Goal: Check status: Check status

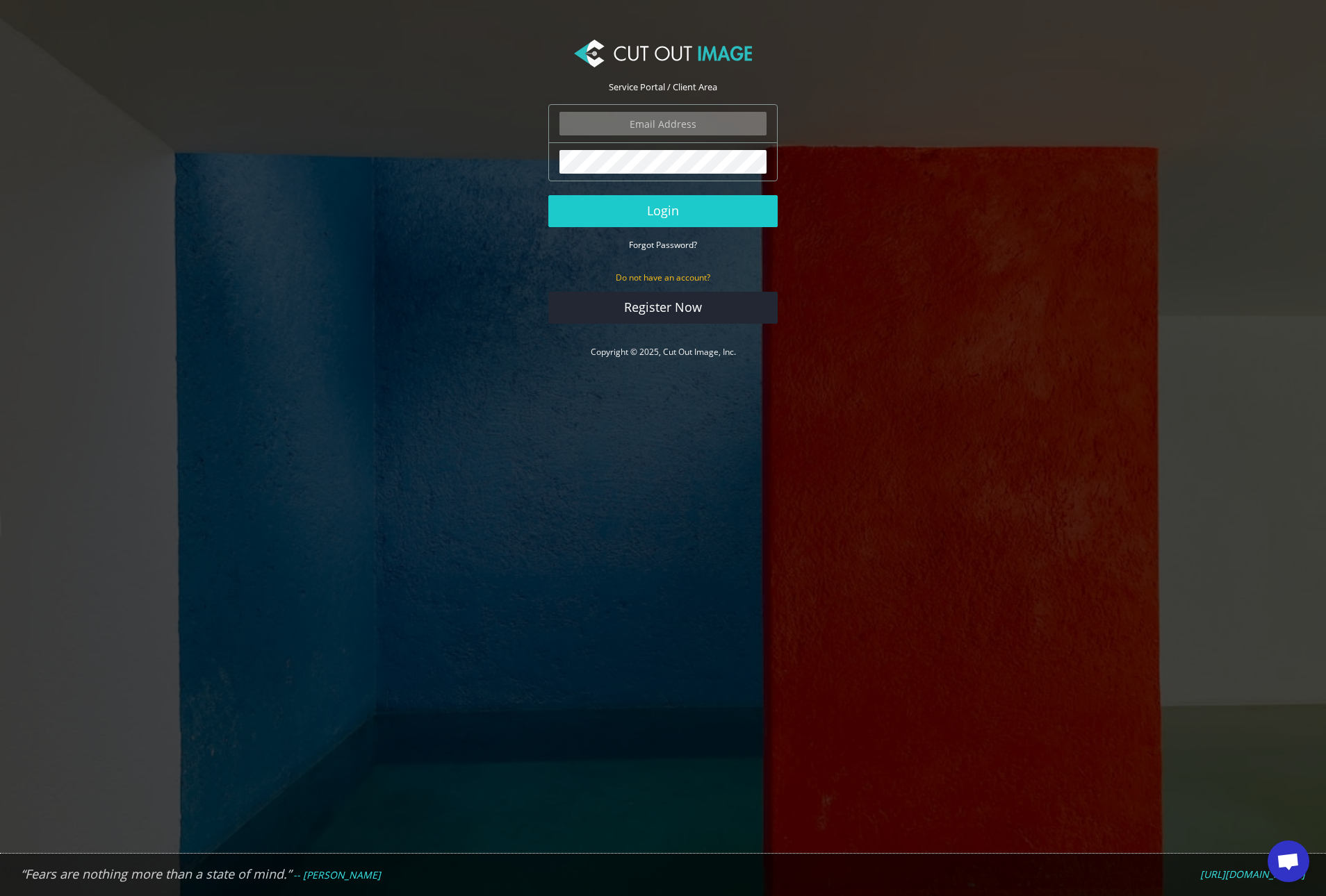
type input "ryan.alioto@boombah.com"
click at [697, 212] on button "Login" at bounding box center [663, 212] width 229 height 32
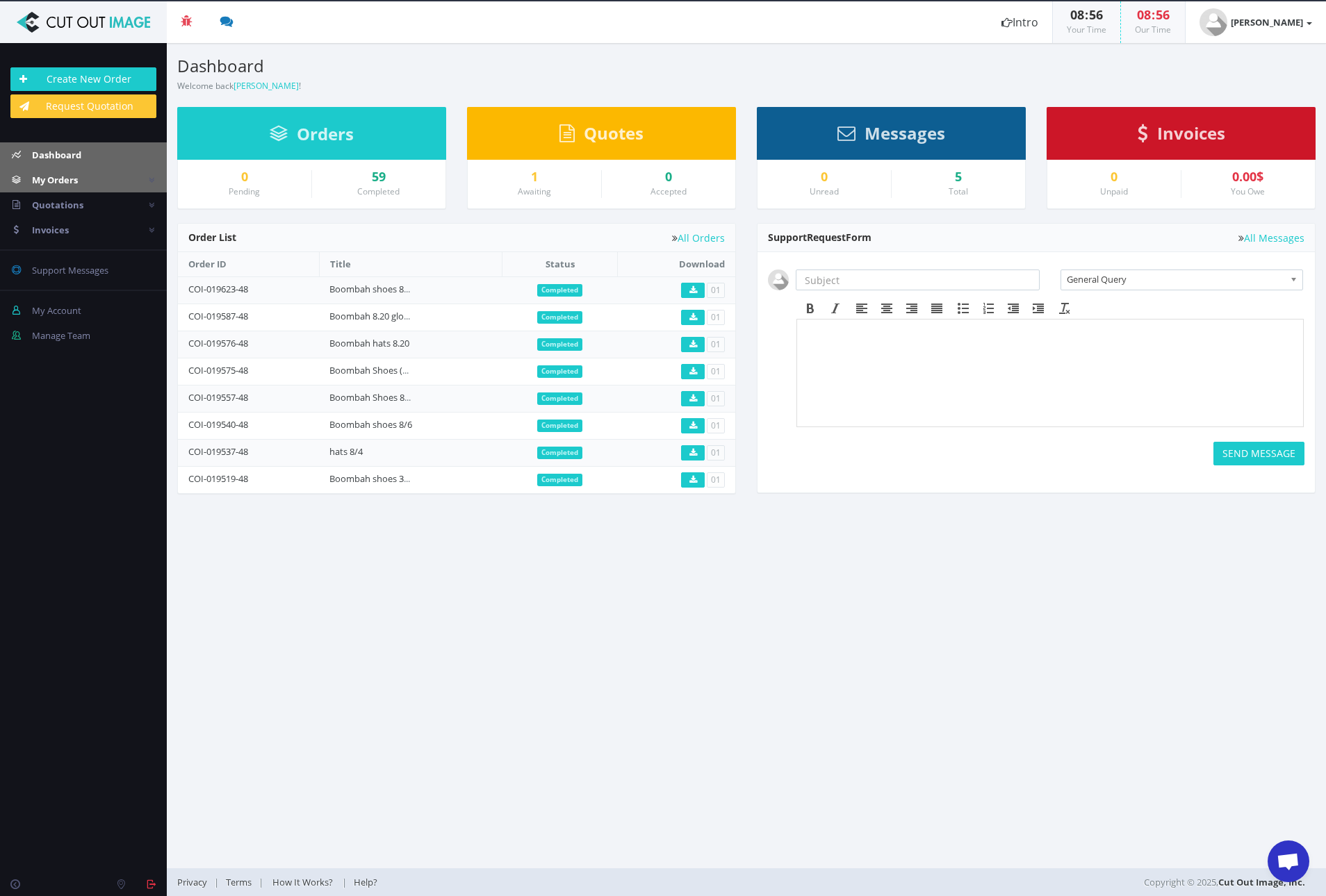
click at [91, 180] on link "My Orders" at bounding box center [83, 180] width 167 height 25
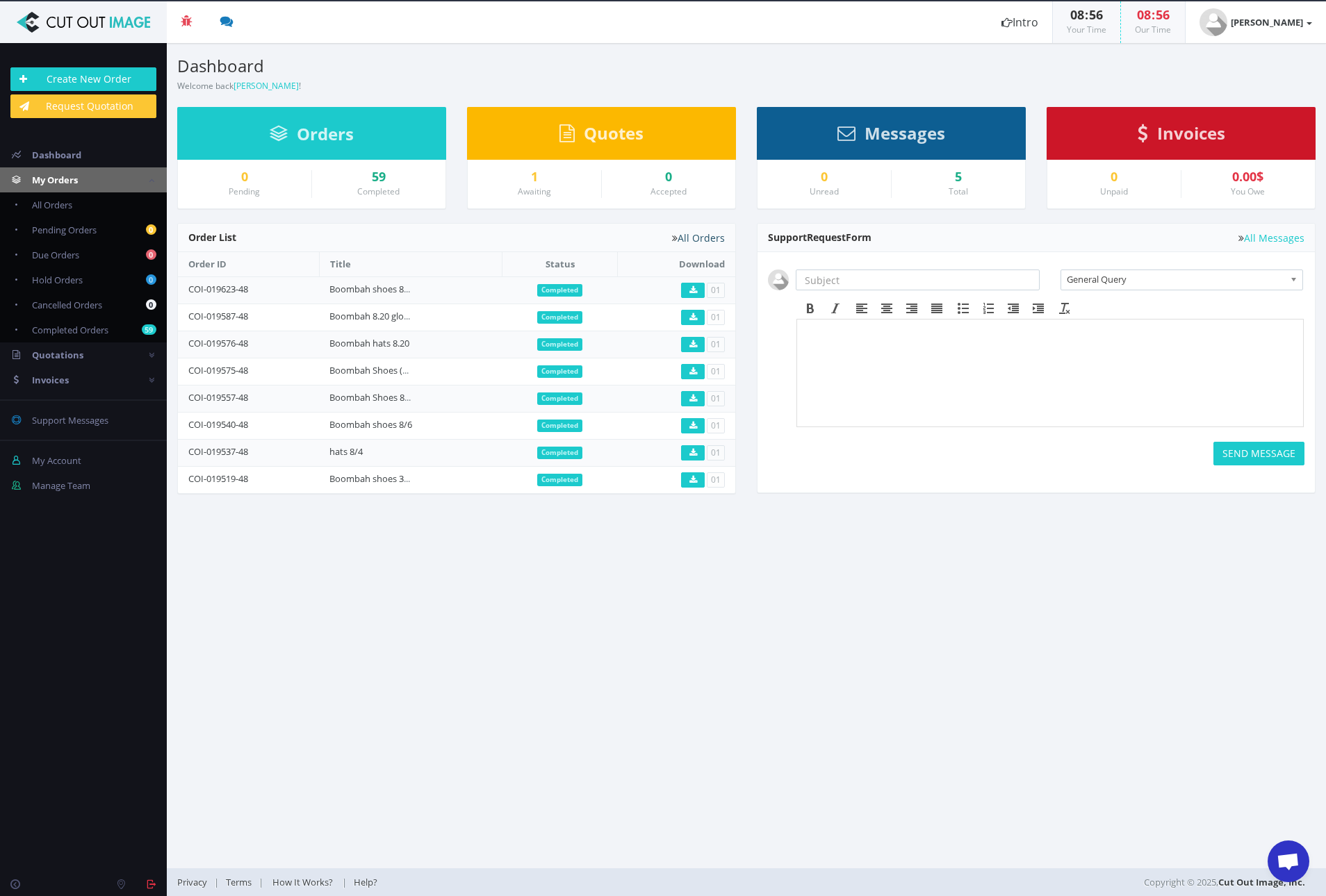
click at [702, 238] on link "All Orders" at bounding box center [698, 238] width 53 height 11
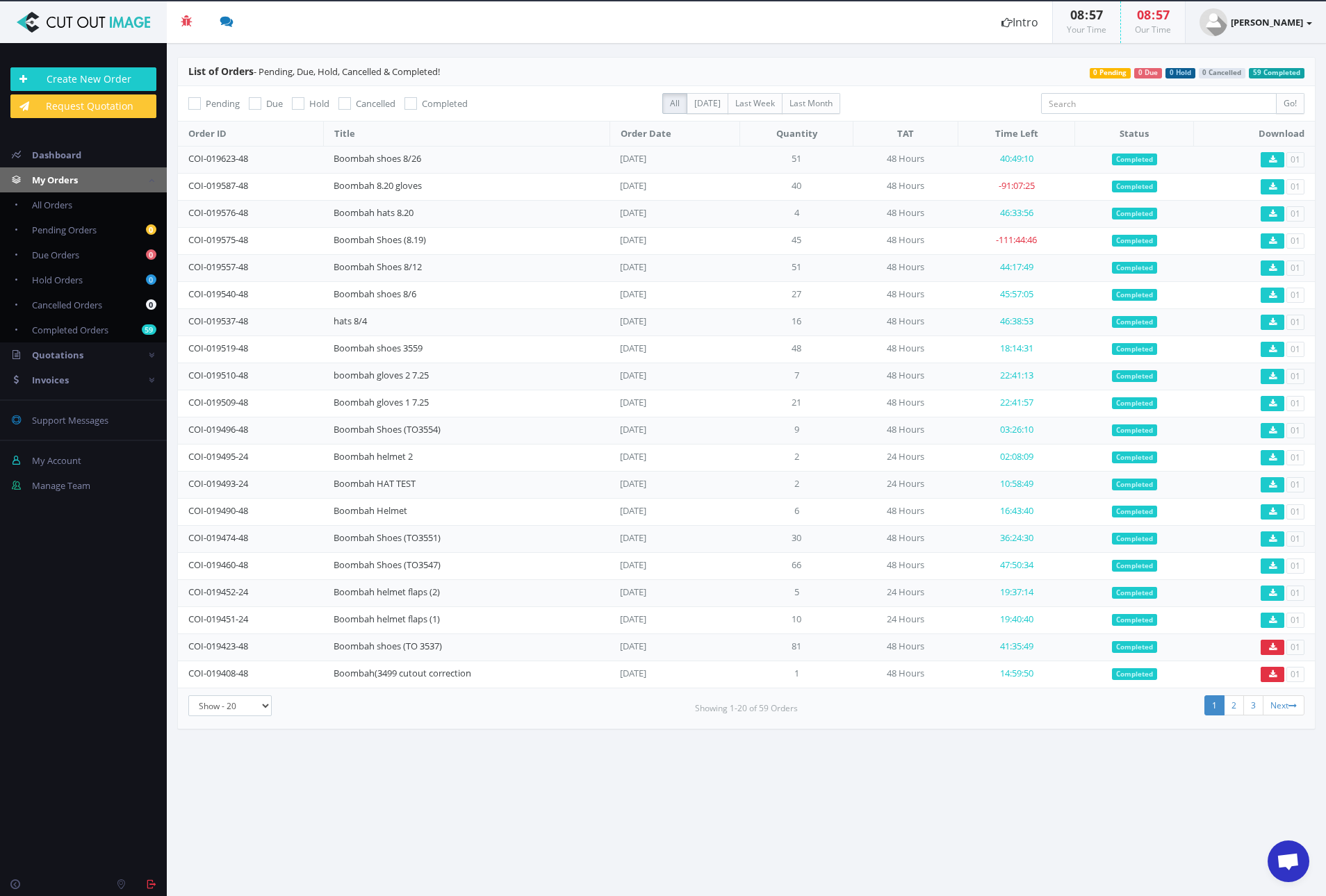
click at [1266, 19] on strong "[PERSON_NAME]" at bounding box center [1267, 22] width 72 height 12
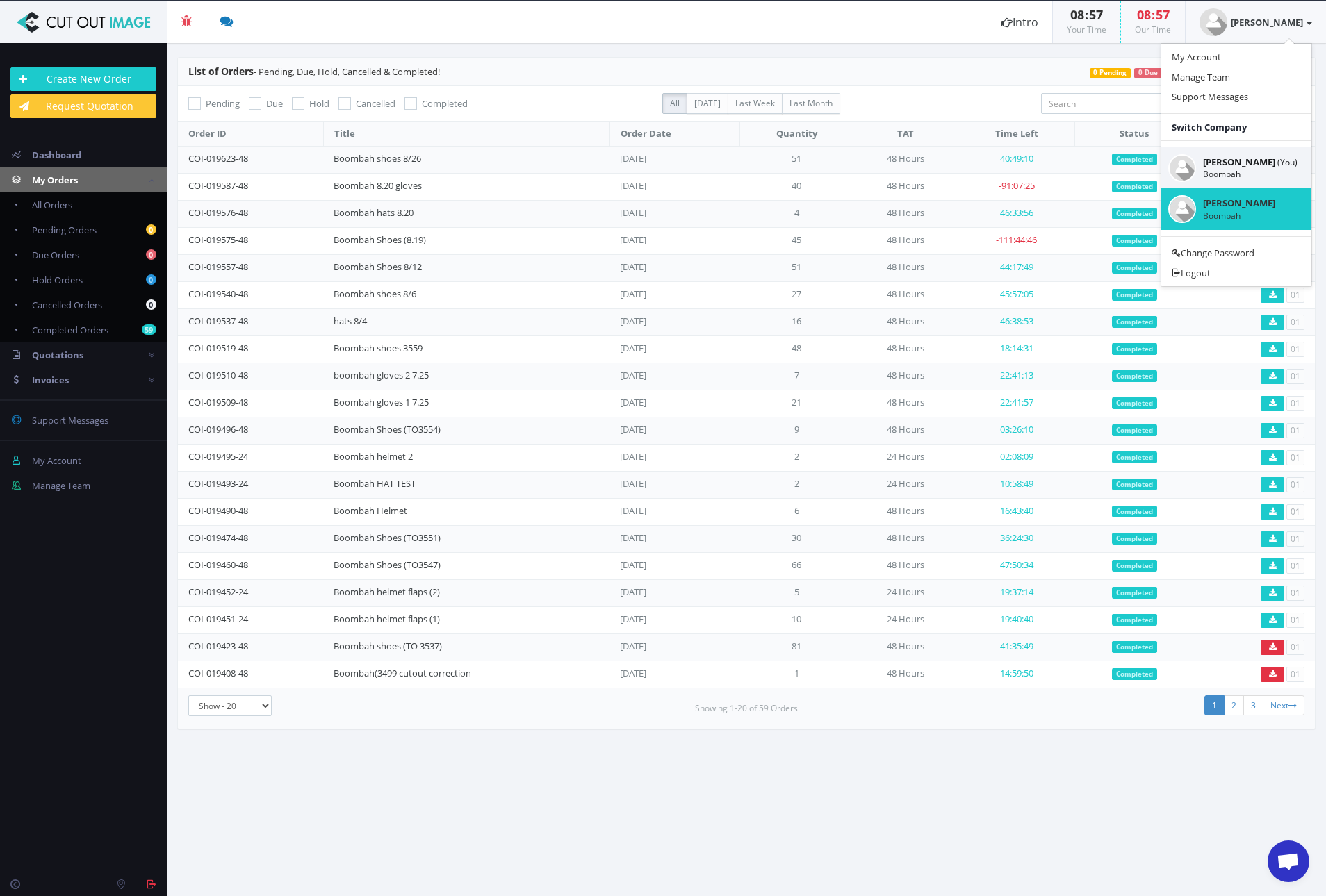
click at [1248, 168] on small "Boombah" at bounding box center [1250, 174] width 95 height 12
